Goal: Task Accomplishment & Management: Manage account settings

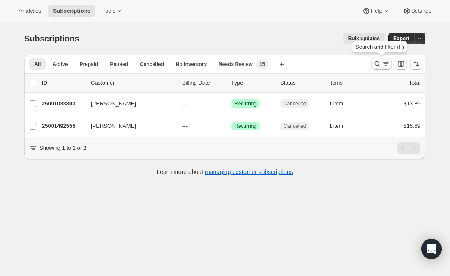
click at [379, 63] on icon "Search and filter results" at bounding box center [377, 64] width 8 height 8
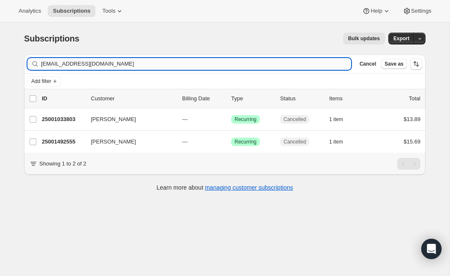
click at [82, 60] on input "[EMAIL_ADDRESS][DOMAIN_NAME]" at bounding box center [196, 64] width 310 height 12
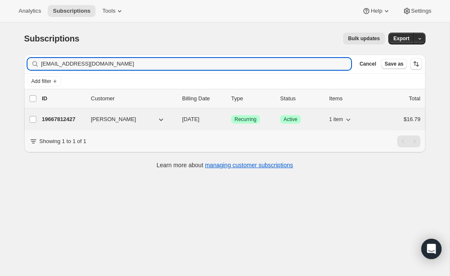
type input "[EMAIL_ADDRESS][DOMAIN_NAME]"
click at [59, 118] on p "19667812427" at bounding box center [63, 119] width 42 height 8
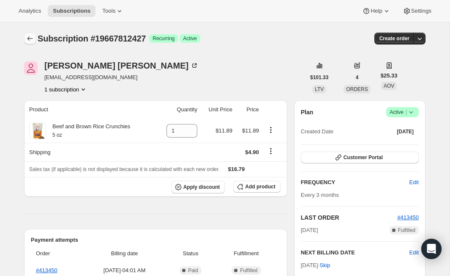
click at [30, 38] on icon "Subscriptions" at bounding box center [29, 38] width 5 height 4
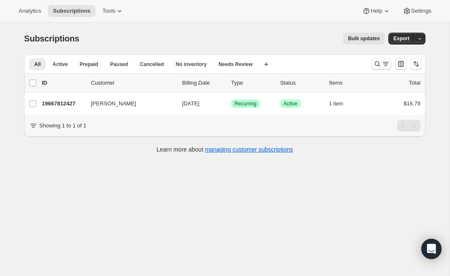
click at [374, 63] on icon "Search and filter results" at bounding box center [377, 64] width 8 height 8
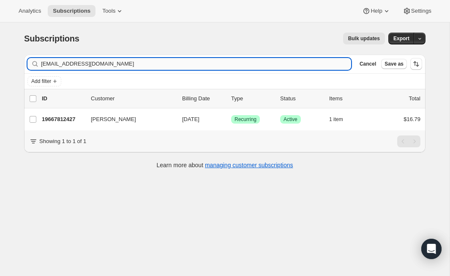
click at [123, 68] on input "[EMAIL_ADDRESS][DOMAIN_NAME]" at bounding box center [196, 64] width 310 height 12
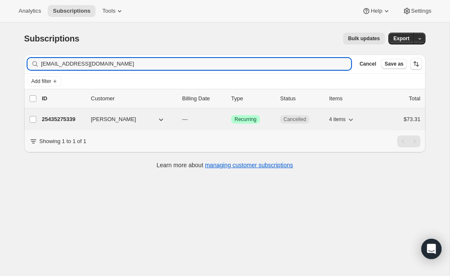
type input "[EMAIL_ADDRESS][DOMAIN_NAME]"
click at [68, 117] on p "25435275339" at bounding box center [63, 119] width 42 height 8
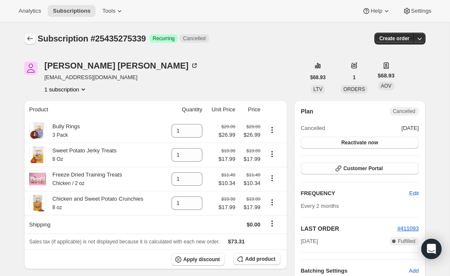
click at [33, 37] on icon "Subscriptions" at bounding box center [30, 38] width 8 height 8
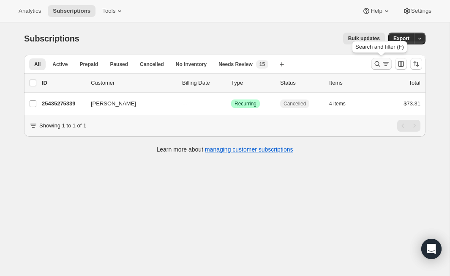
click at [374, 64] on icon "Search and filter results" at bounding box center [377, 64] width 8 height 8
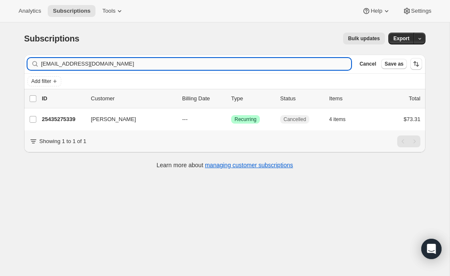
click at [128, 65] on input "[EMAIL_ADDRESS][DOMAIN_NAME]" at bounding box center [196, 64] width 310 height 12
type input "[PERSON_NAME][EMAIL_ADDRESS][DOMAIN_NAME]"
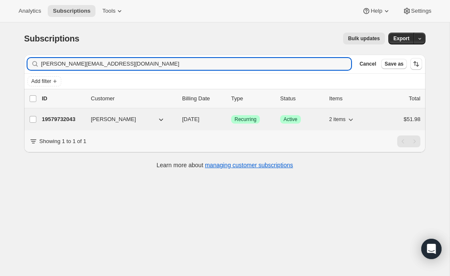
click at [69, 117] on p "19579732043" at bounding box center [63, 119] width 42 height 8
